Goal: Information Seeking & Learning: Learn about a topic

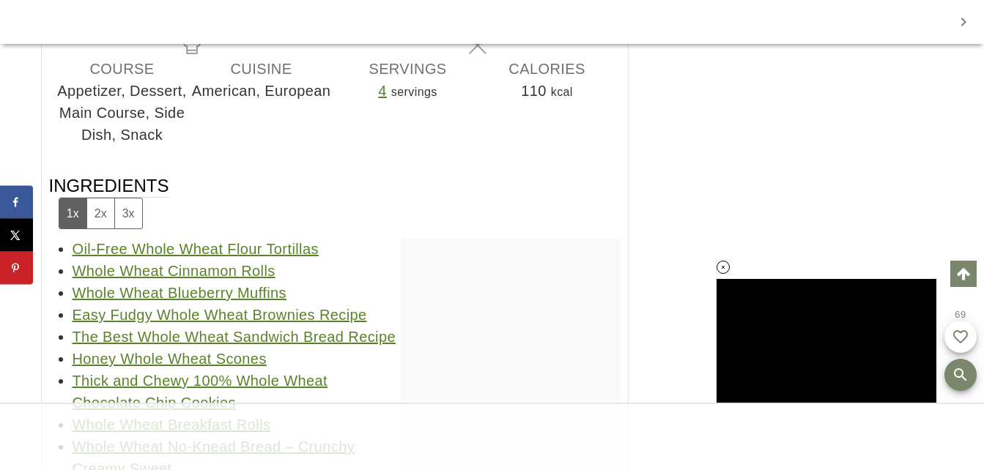
scroll to position [34903, 0]
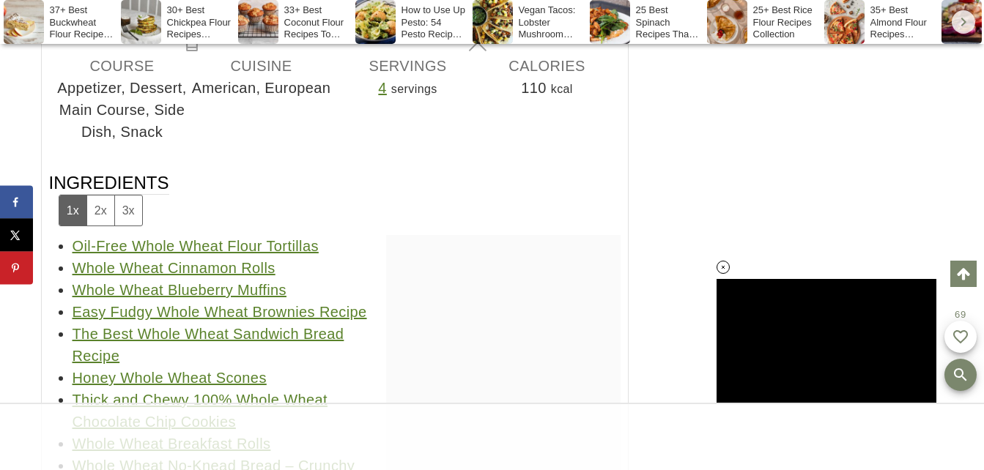
click at [344, 327] on link "The Best Whole Wheat Sandwich Bread Recipe" at bounding box center [209, 345] width 272 height 38
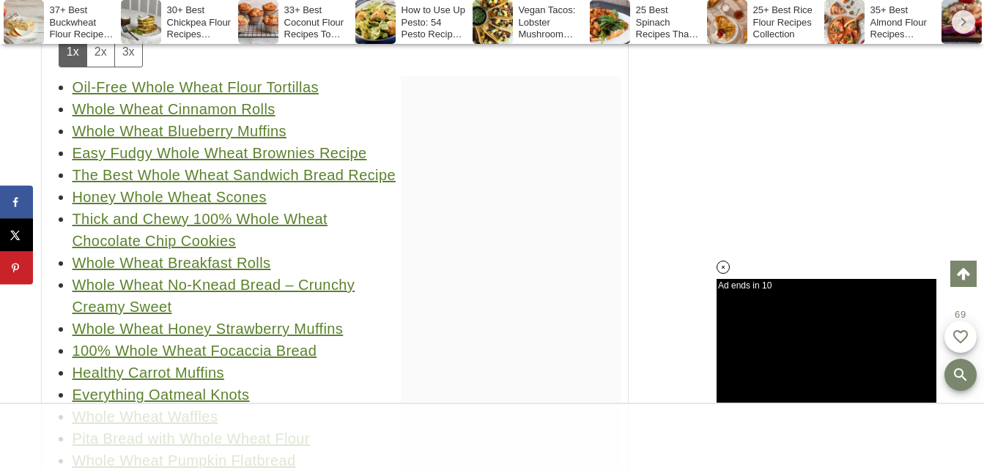
scroll to position [35063, 0]
click at [194, 254] on link "Whole Wheat Breakfast Rolls" at bounding box center [172, 262] width 198 height 16
click at [221, 364] on link "Healthy Carrot Muffins" at bounding box center [149, 372] width 152 height 16
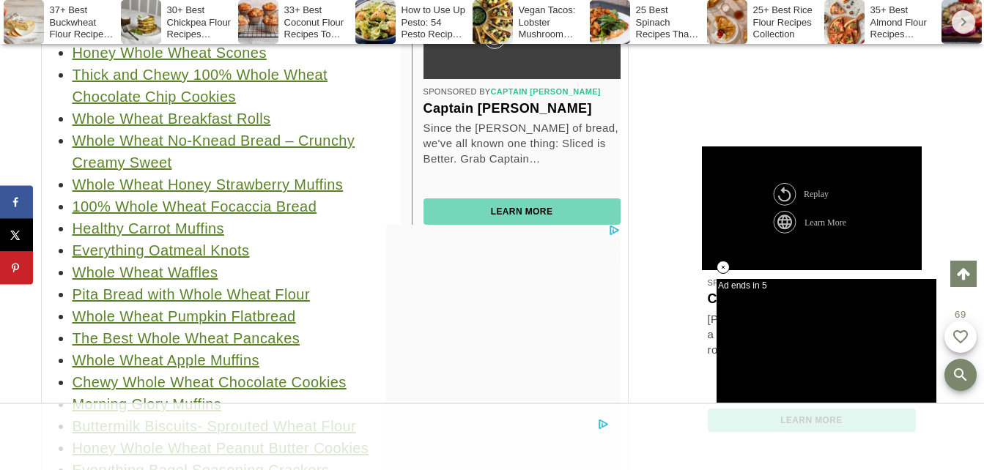
click at [149, 220] on link "Healthy Carrot Muffins" at bounding box center [149, 228] width 152 height 16
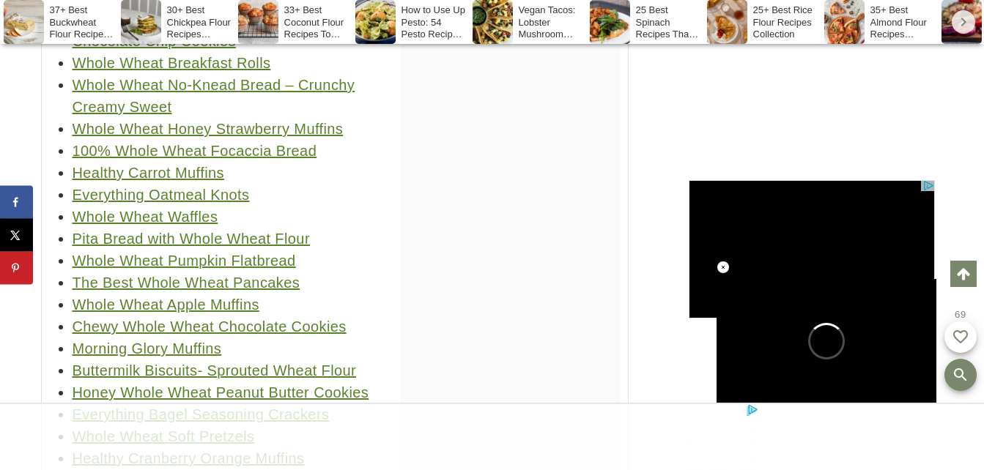
scroll to position [35279, 0]
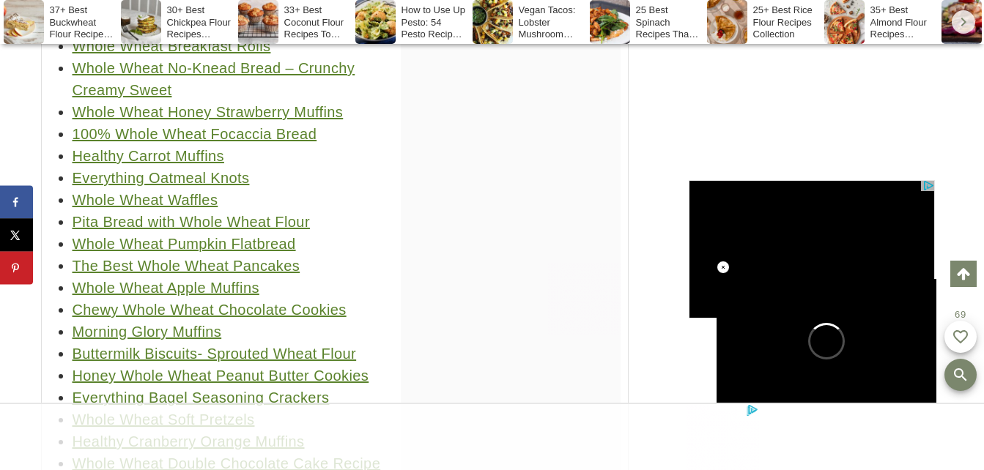
click at [275, 258] on link "The Best Whole Wheat Pancakes" at bounding box center [187, 266] width 228 height 16
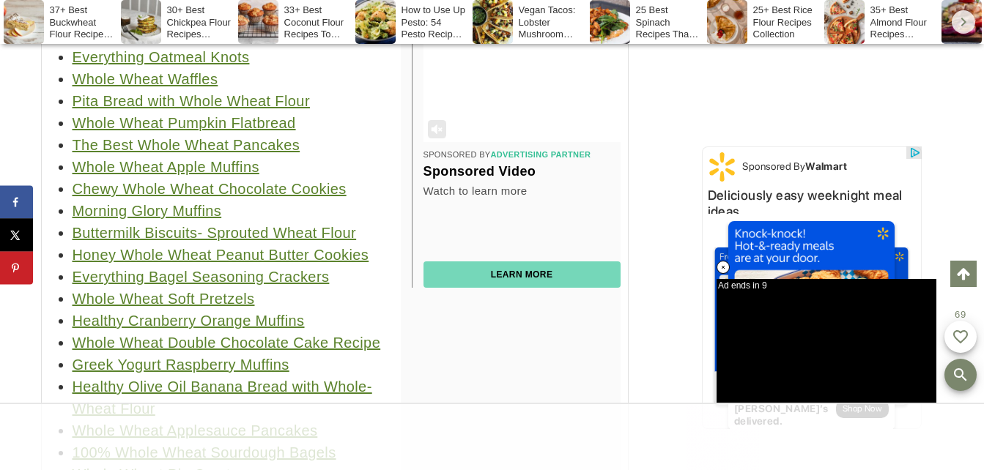
scroll to position [0, 0]
click at [230, 247] on link "Honey Whole Wheat Peanut Butter Cookies" at bounding box center [221, 255] width 297 height 16
